Goal: Check status: Check status

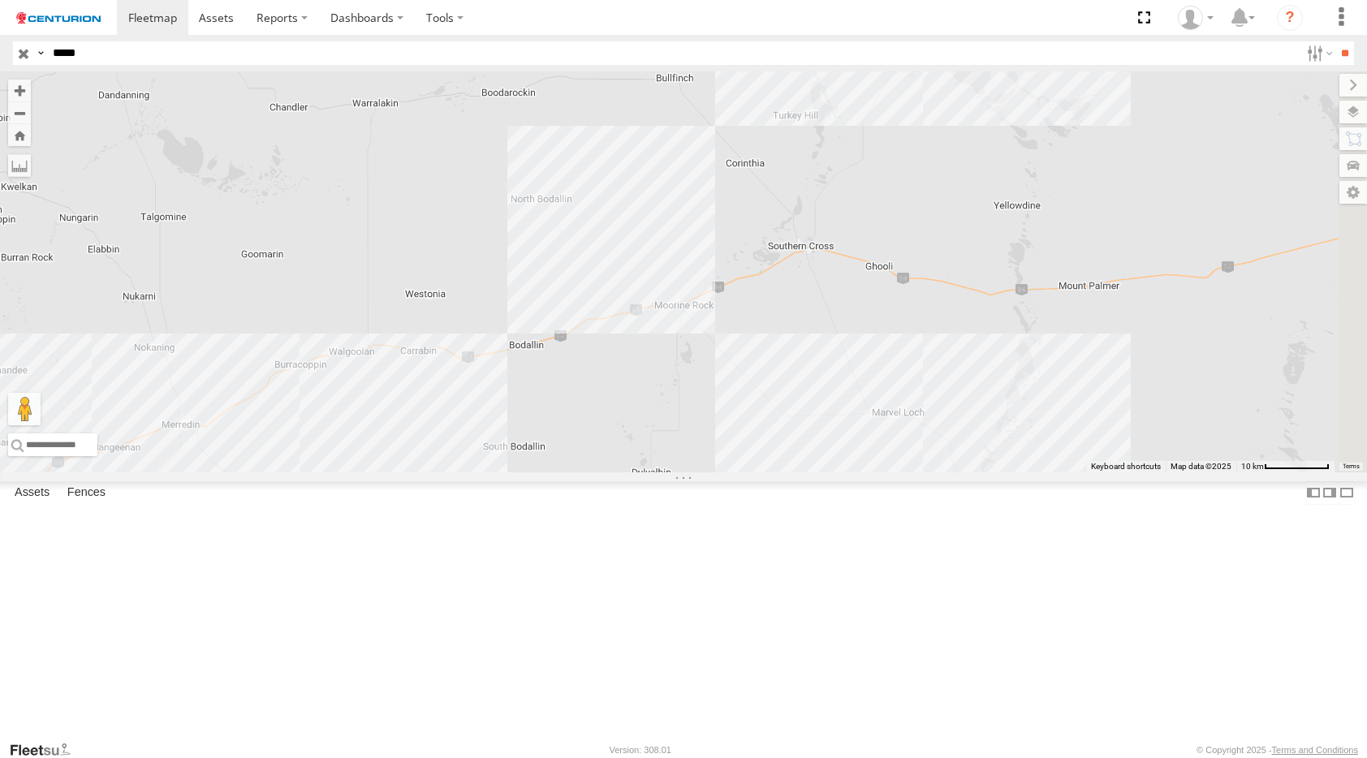
select select "**********"
click at [32, 66] on header "Search Query Asset ID Asset Label Registration Manufacturer Model VIN Job ID" at bounding box center [683, 53] width 1367 height 37
click at [31, 57] on input "button" at bounding box center [23, 53] width 21 height 24
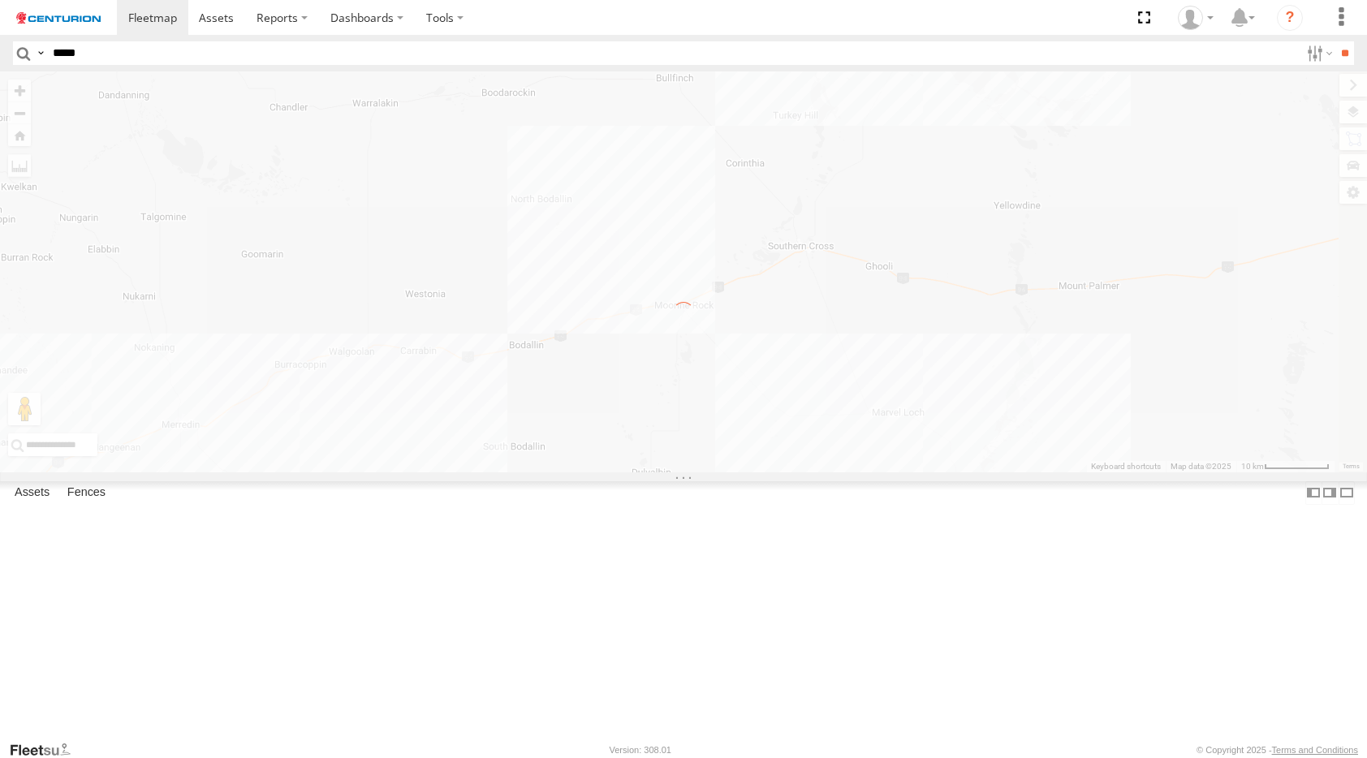
drag, startPoint x: 529, startPoint y: 579, endPoint x: 768, endPoint y: 401, distance: 297.7
click at [764, 402] on div "← Move left → Move right ↑ Move up ↓ Move down + Zoom in - Zoom out Home Jump l…" at bounding box center [683, 271] width 1367 height 401
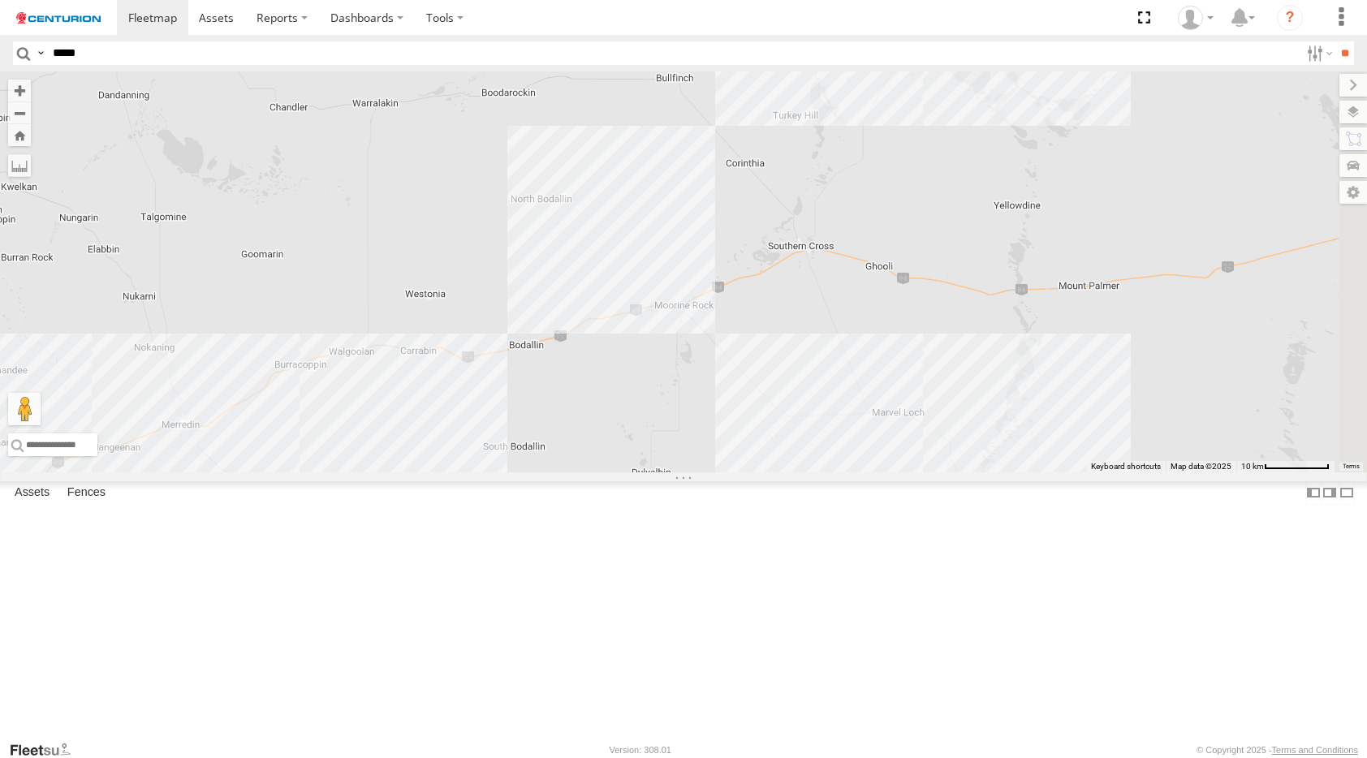
drag, startPoint x: 768, startPoint y: 401, endPoint x: 961, endPoint y: 285, distance: 224.7
click at [961, 285] on div at bounding box center [683, 271] width 1367 height 401
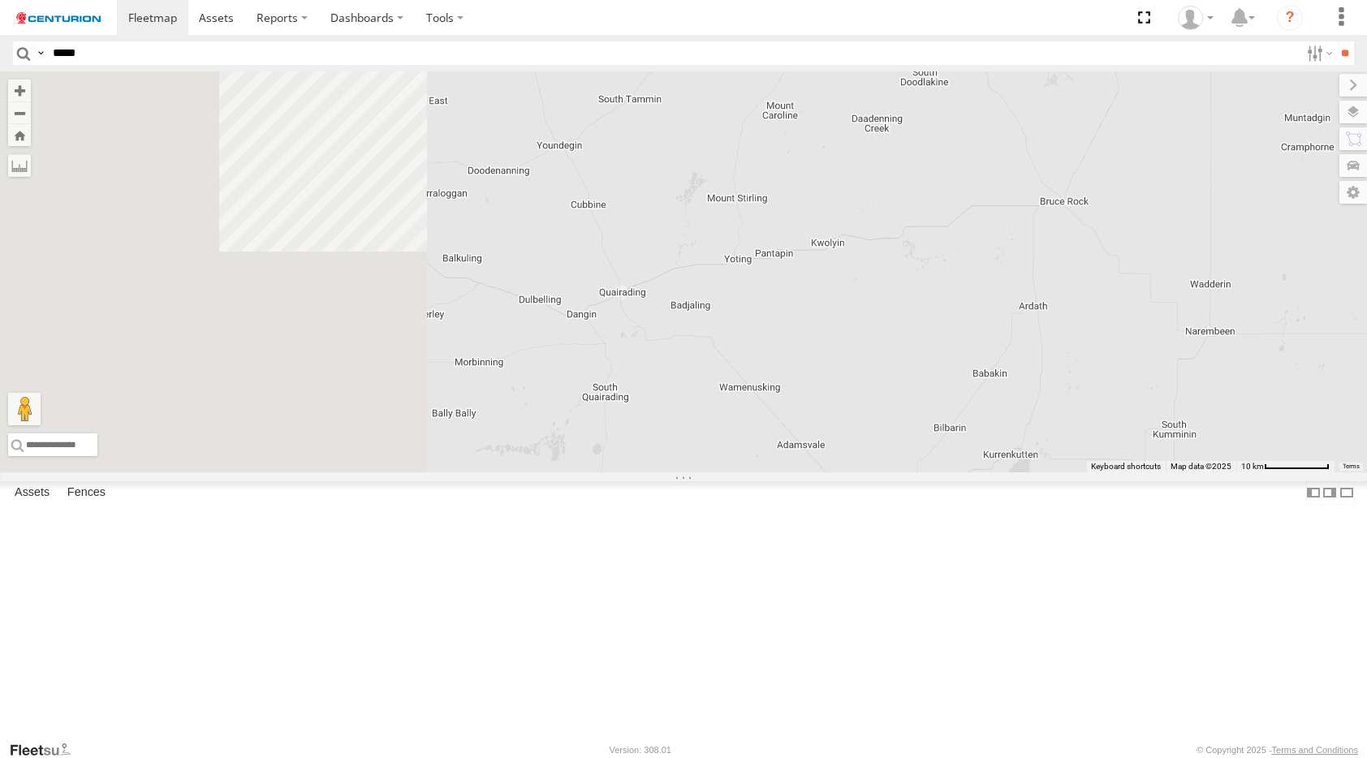
drag, startPoint x: 793, startPoint y: 442, endPoint x: 850, endPoint y: 411, distance: 64.7
click at [857, 409] on div at bounding box center [683, 271] width 1367 height 401
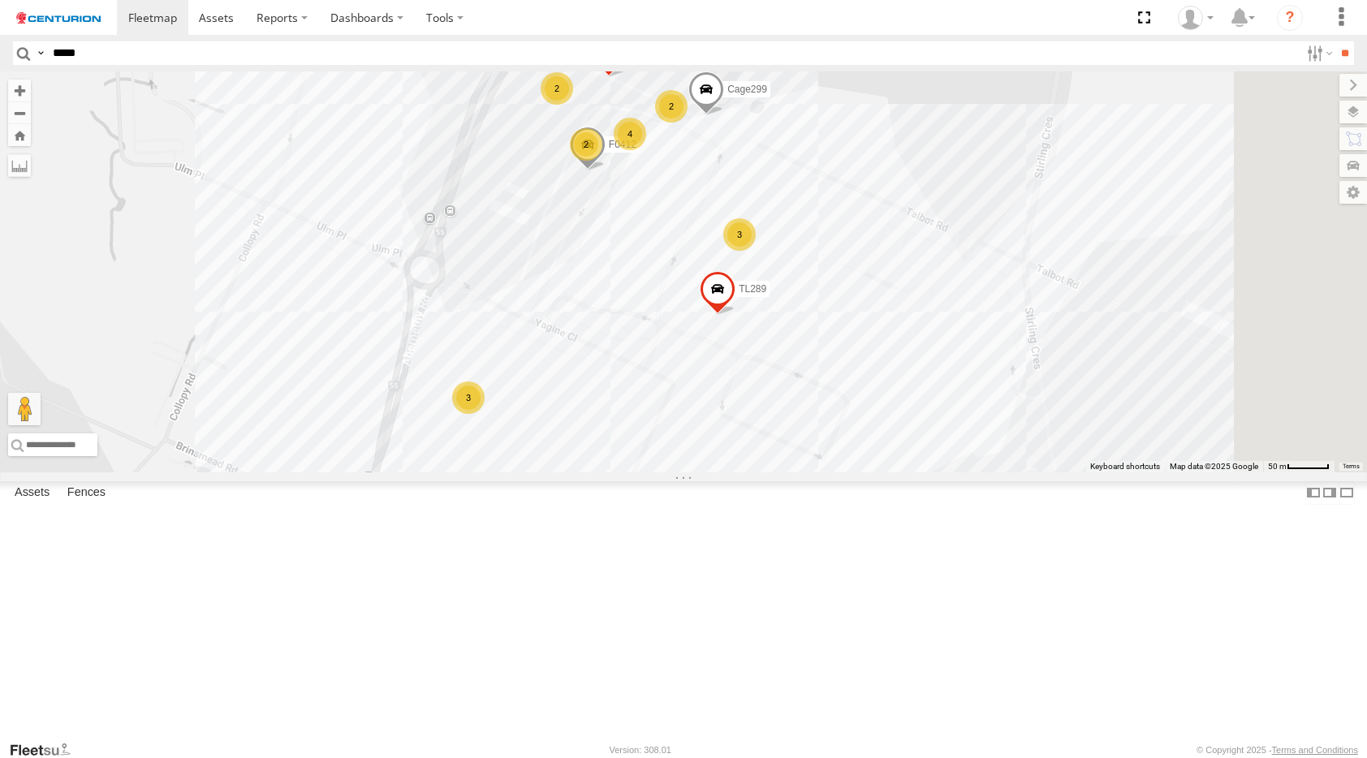
drag, startPoint x: 1035, startPoint y: 475, endPoint x: 926, endPoint y: 442, distance: 114.6
click at [736, 316] on span at bounding box center [718, 294] width 36 height 44
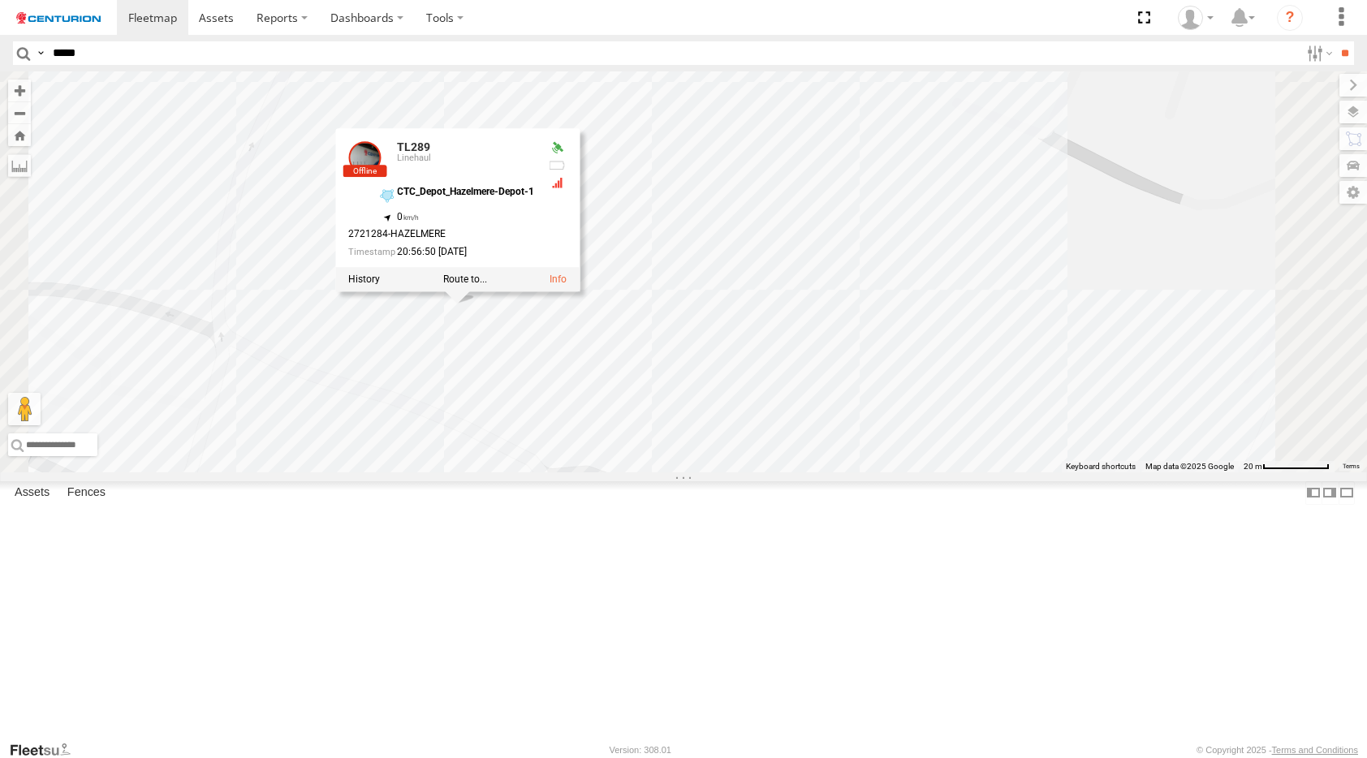
drag, startPoint x: 851, startPoint y: 420, endPoint x: 818, endPoint y: 490, distance: 77.7
click at [818, 473] on div "MV290 D0474 TT185 Sub - DTE Trans PM810 F0463 TL289 F0412 Cage299 TL289 Linehau…" at bounding box center [683, 271] width 1367 height 401
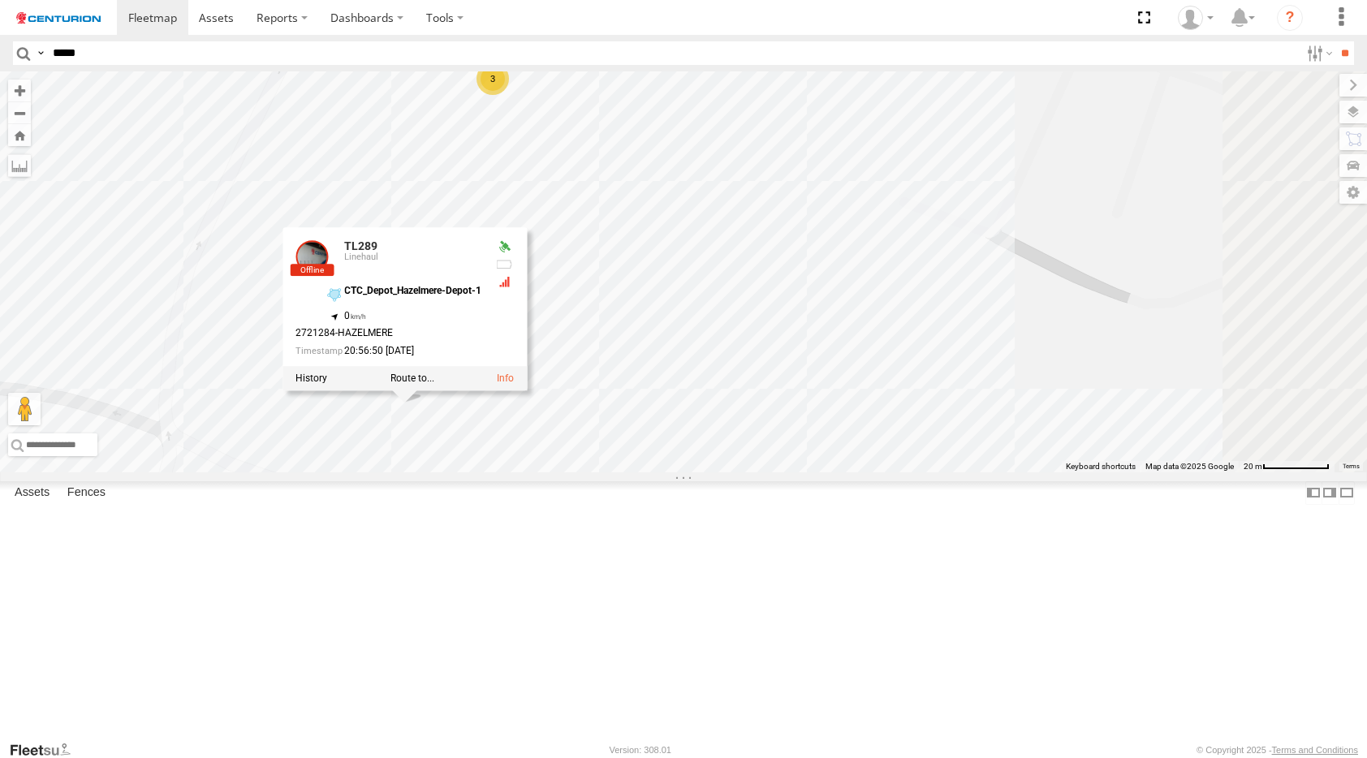
click at [509, 95] on div "3" at bounding box center [493, 79] width 32 height 32
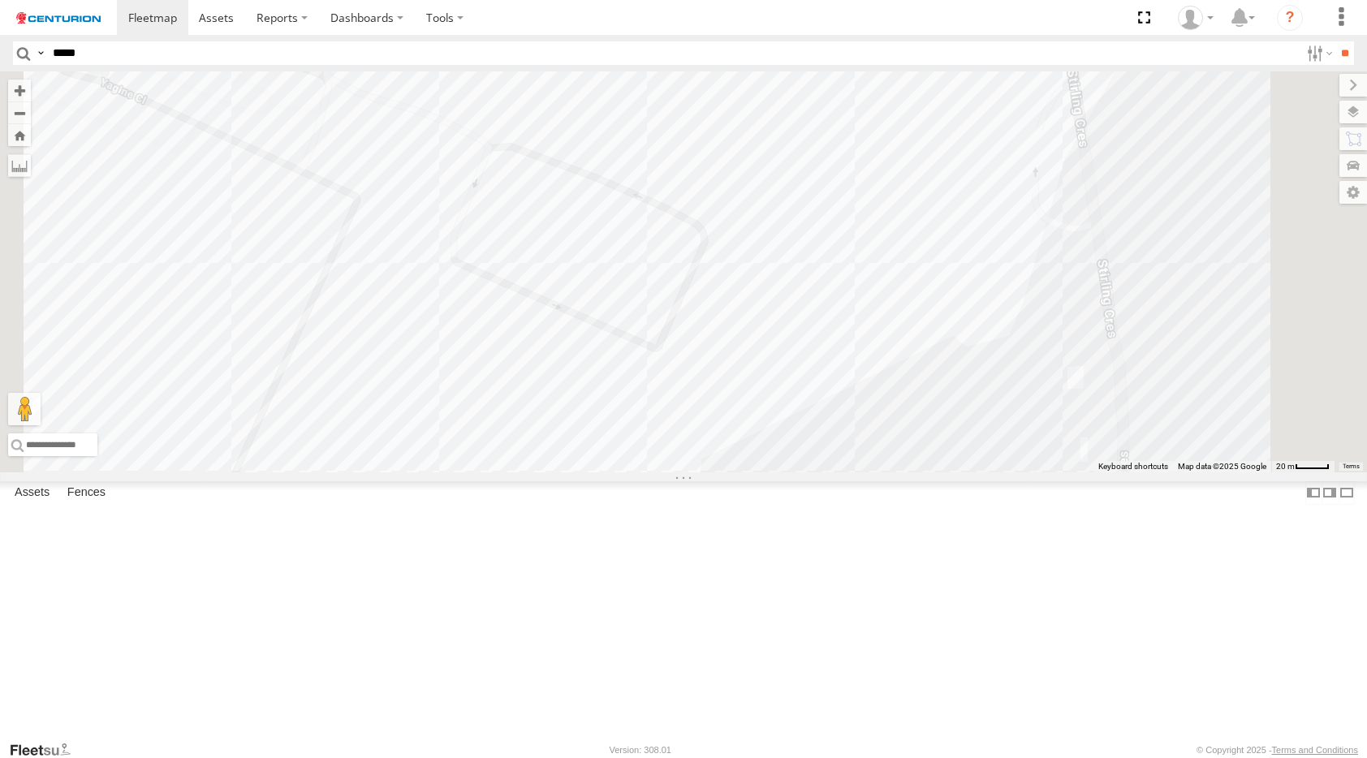
drag, startPoint x: 899, startPoint y: 187, endPoint x: 784, endPoint y: 57, distance: 173.7
click at [784, 57] on body at bounding box center [683, 379] width 1367 height 758
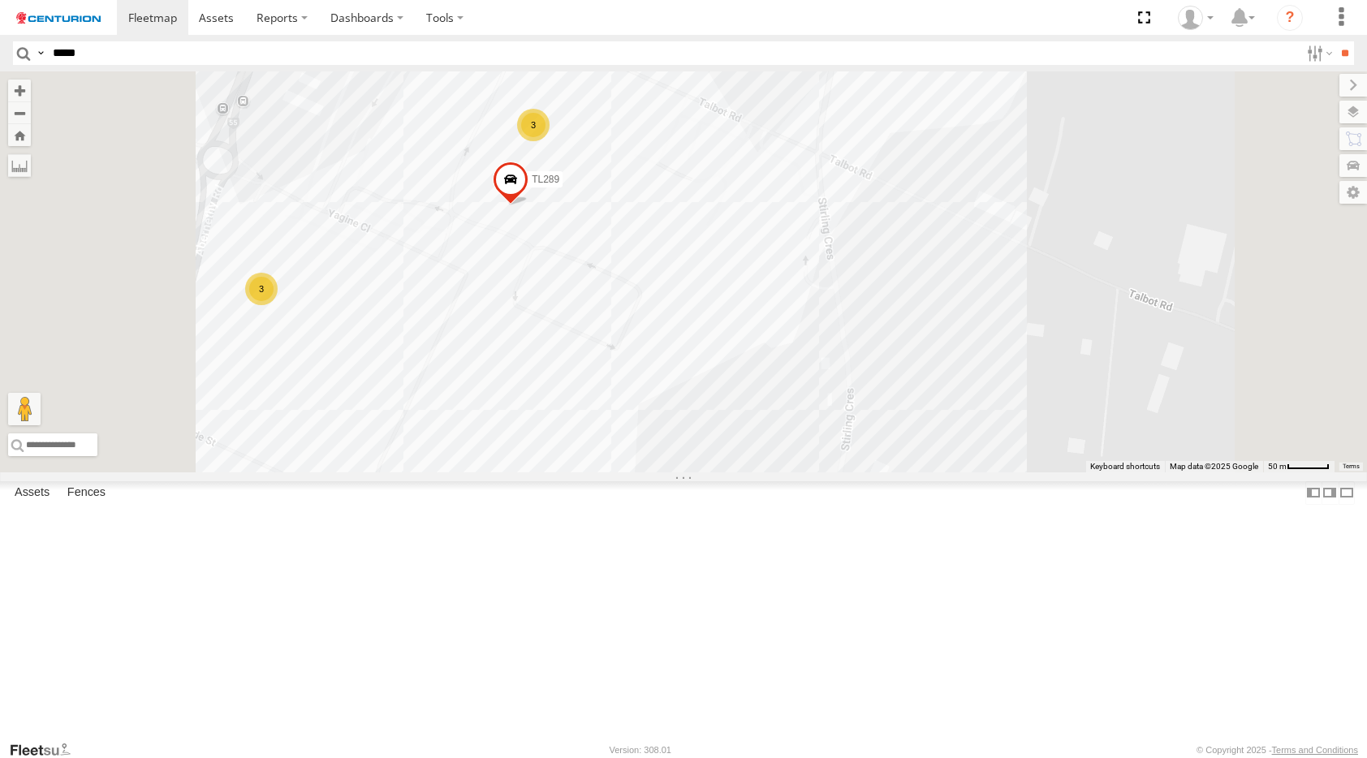
drag, startPoint x: 697, startPoint y: 363, endPoint x: 746, endPoint y: 499, distance: 144.4
click at [746, 473] on div "TL289 F0412 3 3" at bounding box center [683, 271] width 1367 height 401
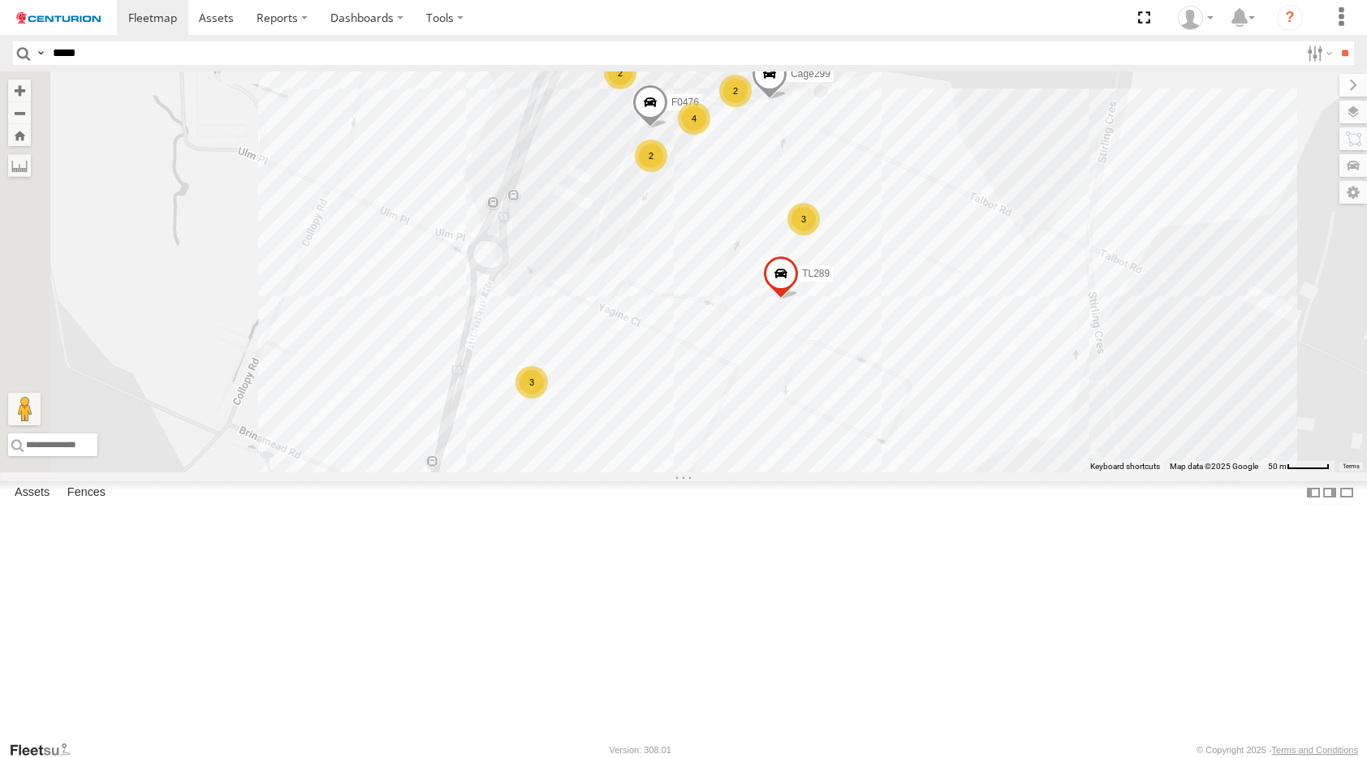
drag, startPoint x: 713, startPoint y: 392, endPoint x: 981, endPoint y: 490, distance: 285.1
click at [981, 473] on div "TL289 3 3 2 4 2 2 F0463 F0476 Cage299" at bounding box center [683, 271] width 1367 height 401
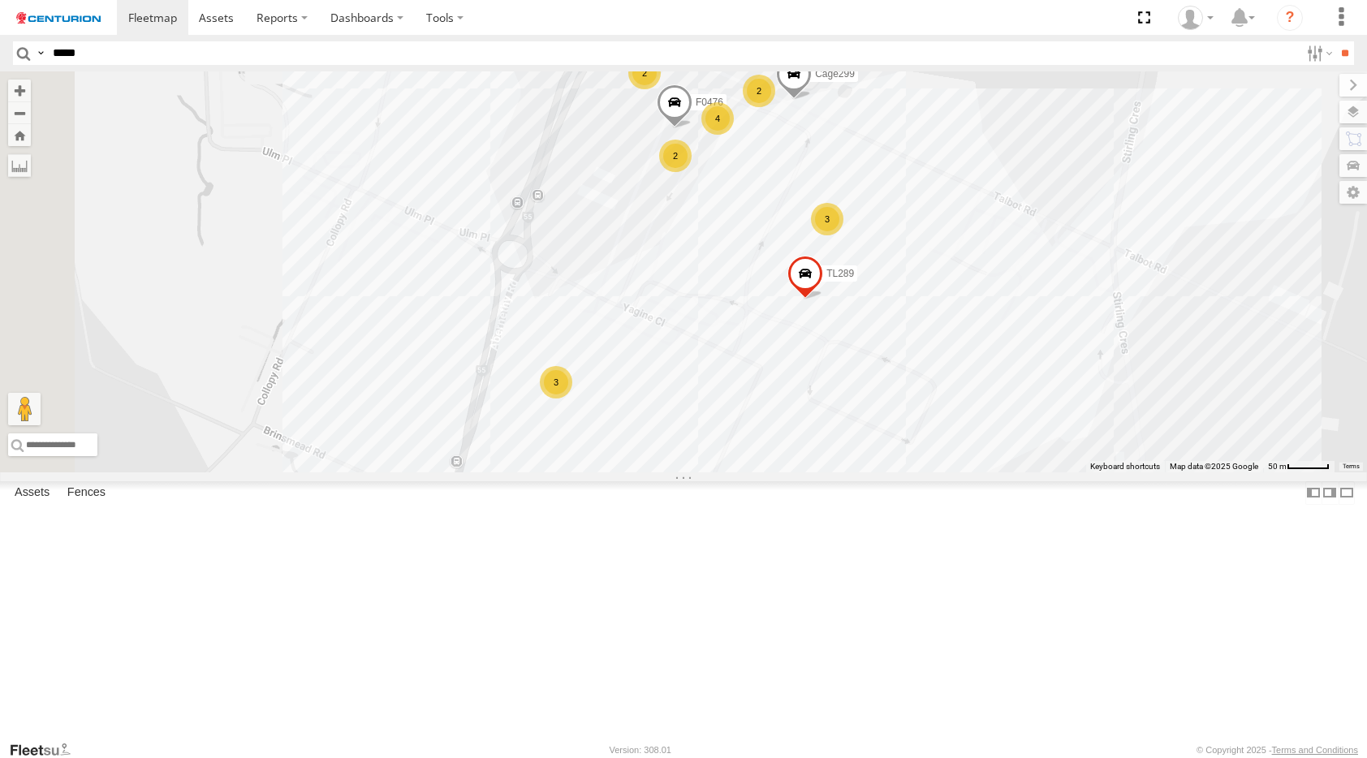
click at [465, 23] on span at bounding box center [448, 1] width 36 height 44
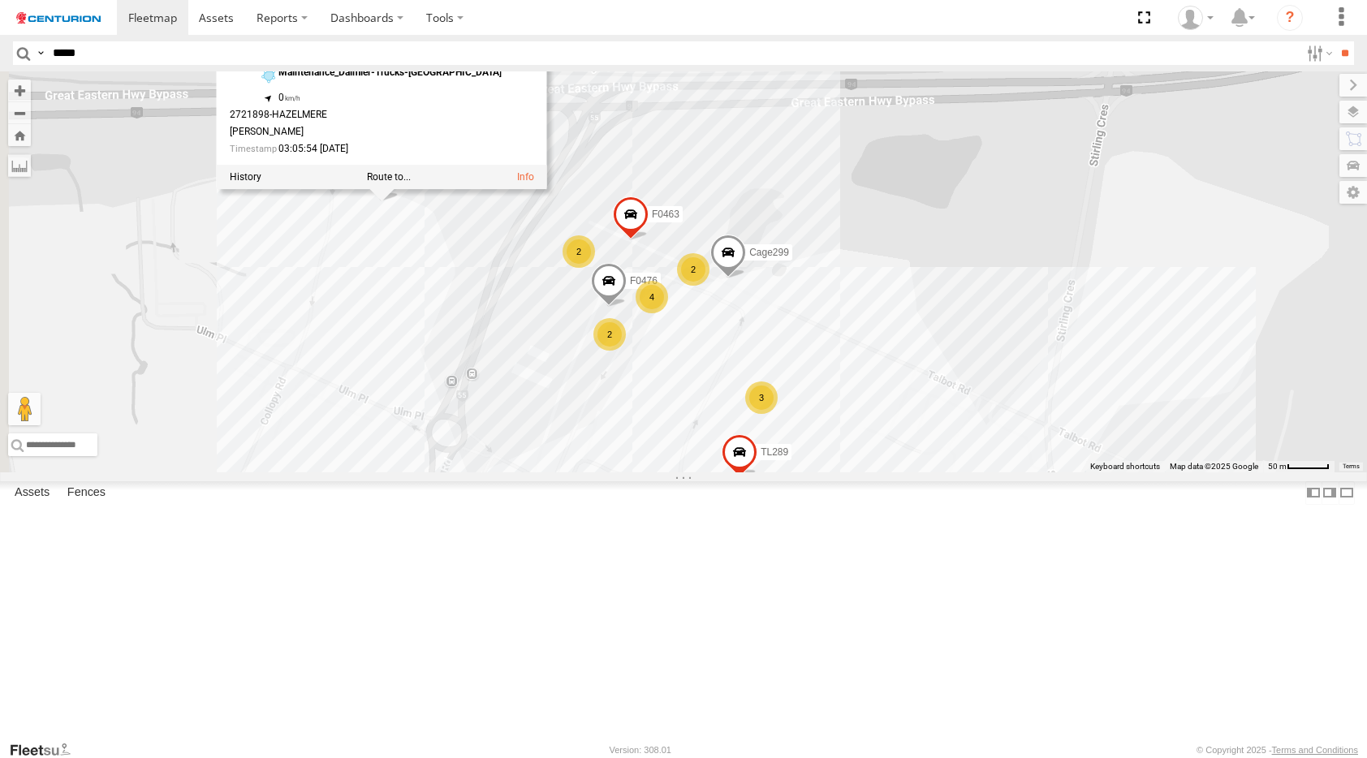
drag, startPoint x: 651, startPoint y: 265, endPoint x: 585, endPoint y: 443, distance: 190.3
click at [585, 443] on div "TL289 3 3 2 4 2 2 F0463 F0476 Cage299 PM810 PM810 Linehaul Maintenance_Daimler-…" at bounding box center [683, 271] width 1367 height 401
